Goal: Transaction & Acquisition: Purchase product/service

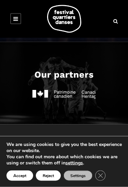
click at [48, 181] on button "Reject" at bounding box center [48, 176] width 25 height 10
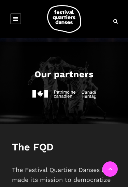
scroll to position [423, 0]
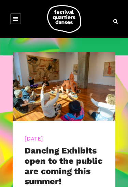
scroll to position [97, 0]
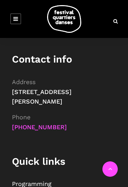
scroll to position [617, 0]
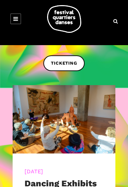
scroll to position [61, 0]
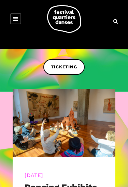
click at [62, 69] on span "TICKETING" at bounding box center [64, 67] width 26 height 7
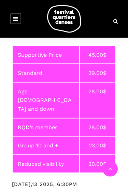
scroll to position [3493, 0]
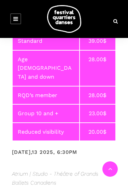
scroll to position [3524, 0]
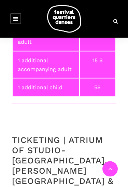
scroll to position [3975, 0]
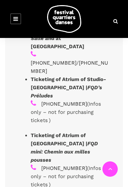
scroll to position [5077, 0]
